Goal: Browse casually: Explore the website without a specific task or goal

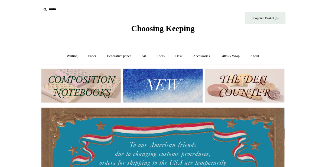
click at [177, 96] on img at bounding box center [162, 86] width 79 height 34
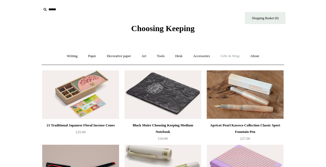
click at [238, 56] on link "Gifts & Wrap +" at bounding box center [230, 56] width 29 height 14
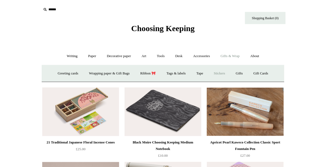
click at [228, 74] on link "Stickers" at bounding box center [219, 73] width 21 height 14
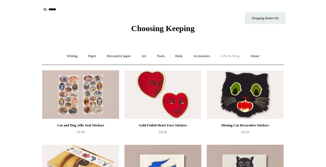
click at [237, 57] on link "Gifts & Wrap +" at bounding box center [230, 56] width 29 height 14
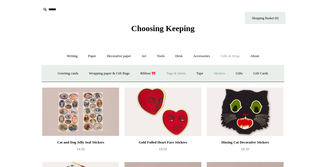
click at [176, 75] on link "Tags & labels" at bounding box center [176, 73] width 29 height 14
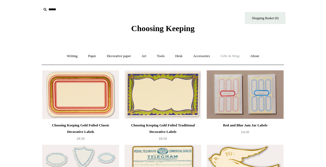
click at [237, 60] on link "Gifts & Wrap +" at bounding box center [230, 56] width 29 height 14
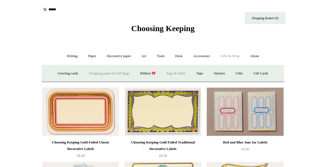
click at [88, 74] on link "Wrapping paper & Gift Bags" at bounding box center [109, 73] width 50 height 14
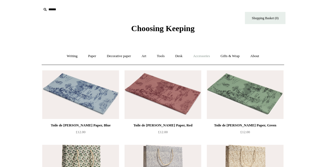
click at [211, 54] on link "Accessories +" at bounding box center [201, 56] width 27 height 14
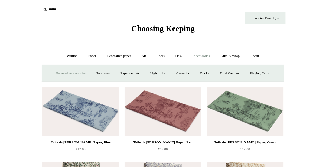
click at [89, 71] on link "Personal Accessories +" at bounding box center [70, 73] width 39 height 14
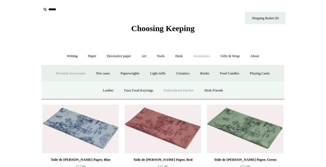
click at [190, 98] on link "Embroidered Patches" at bounding box center [179, 90] width 40 height 14
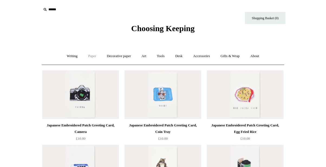
click at [87, 53] on link "Paper +" at bounding box center [92, 56] width 18 height 14
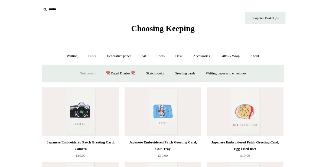
click at [83, 73] on link "Notebooks +" at bounding box center [87, 73] width 25 height 14
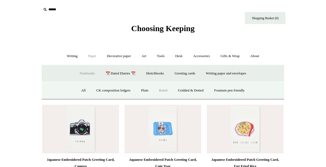
click at [166, 92] on link "Ruled" at bounding box center [163, 90] width 18 height 14
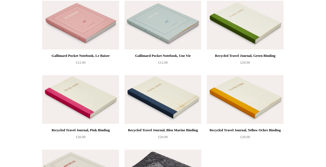
scroll to position [963, 0]
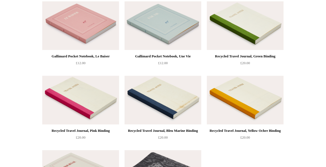
click at [99, 109] on img at bounding box center [80, 100] width 77 height 49
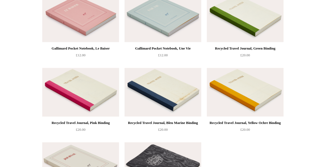
scroll to position [972, 0]
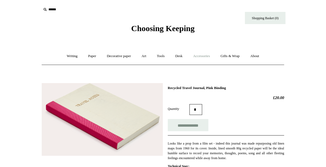
click at [208, 58] on link "Accessories +" at bounding box center [201, 56] width 27 height 14
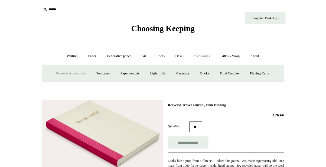
click at [90, 72] on link "Personal Accessories +" at bounding box center [70, 73] width 39 height 14
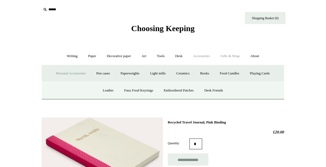
click at [236, 56] on link "Gifts & Wrap +" at bounding box center [230, 56] width 29 height 14
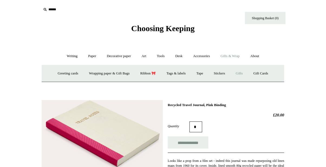
click at [247, 71] on link "Gifts +" at bounding box center [239, 73] width 17 height 14
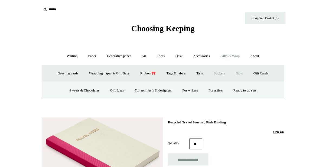
click at [227, 69] on link "Stickers" at bounding box center [219, 73] width 21 height 14
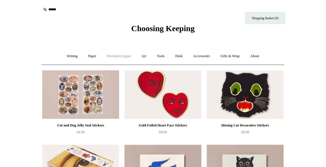
click at [124, 60] on link "Decorative paper +" at bounding box center [119, 56] width 34 height 14
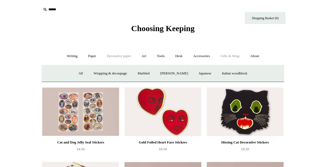
click at [240, 58] on link "Gifts & Wrap +" at bounding box center [230, 56] width 29 height 14
click at [184, 74] on link "Tags & labels" at bounding box center [176, 73] width 29 height 14
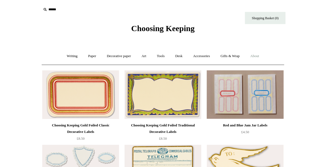
click at [261, 56] on link "About +" at bounding box center [254, 56] width 19 height 14
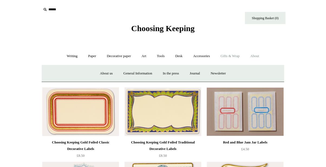
click at [235, 59] on link "Gifts & Wrap +" at bounding box center [230, 56] width 29 height 14
click at [248, 73] on link "Gifts +" at bounding box center [239, 73] width 17 height 14
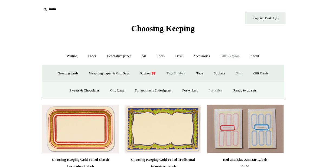
click at [227, 90] on link "For artists" at bounding box center [216, 90] width 24 height 14
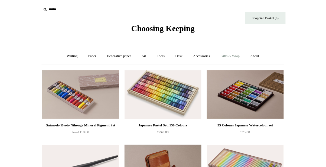
click at [229, 61] on link "Gifts & Wrap +" at bounding box center [230, 56] width 29 height 14
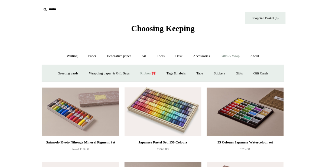
click at [143, 76] on link "Ribbon 🎀" at bounding box center [147, 73] width 25 height 14
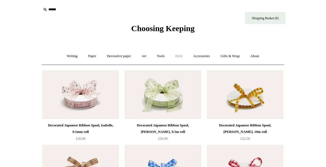
click at [183, 57] on link "Desk +" at bounding box center [178, 56] width 17 height 14
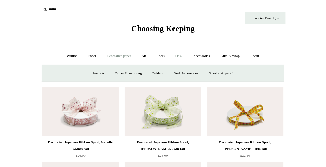
click at [135, 57] on link "Decorative paper +" at bounding box center [119, 56] width 34 height 14
click at [87, 55] on link "Paper +" at bounding box center [92, 56] width 18 height 14
click at [70, 57] on link "Writing +" at bounding box center [72, 56] width 21 height 14
click at [125, 57] on link "Decorative paper +" at bounding box center [119, 56] width 34 height 14
click at [74, 76] on link "All" at bounding box center [81, 73] width 14 height 14
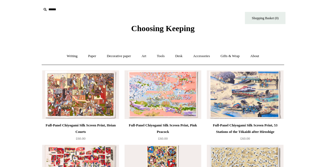
click at [182, 55] on link "Desk +" at bounding box center [178, 56] width 17 height 14
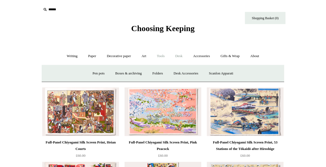
click at [161, 60] on link "Tools +" at bounding box center [161, 56] width 18 height 14
click at [225, 76] on link "Hole punches" at bounding box center [218, 73] width 29 height 14
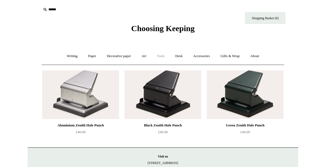
click at [163, 58] on link "Tools +" at bounding box center [161, 56] width 18 height 14
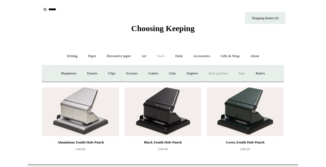
click at [250, 73] on link "Tape +" at bounding box center [242, 73] width 17 height 14
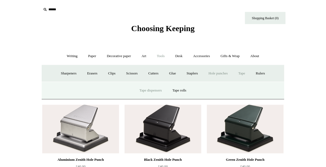
click at [155, 90] on link "Tape dispensers" at bounding box center [151, 90] width 32 height 14
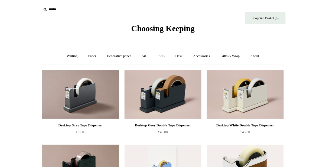
click at [162, 57] on link "Tools +" at bounding box center [161, 56] width 18 height 14
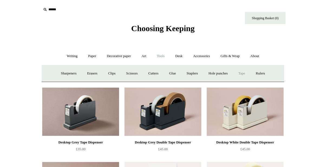
click at [250, 75] on link "Tape +" at bounding box center [242, 73] width 17 height 14
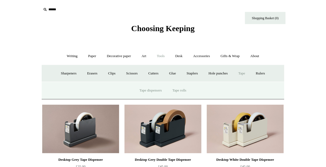
click at [189, 92] on link "Tape rolls" at bounding box center [180, 90] width 24 height 14
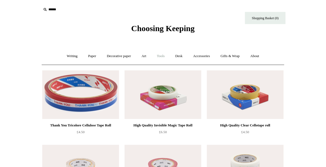
click at [165, 57] on link "Tools +" at bounding box center [161, 56] width 18 height 14
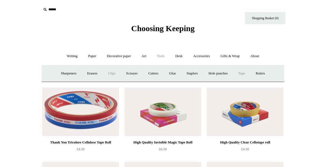
click at [106, 74] on link "Clips +" at bounding box center [111, 73] width 17 height 14
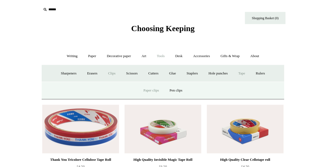
click at [152, 94] on link "Paper clips" at bounding box center [151, 90] width 25 height 14
